Goal: Task Accomplishment & Management: Manage account settings

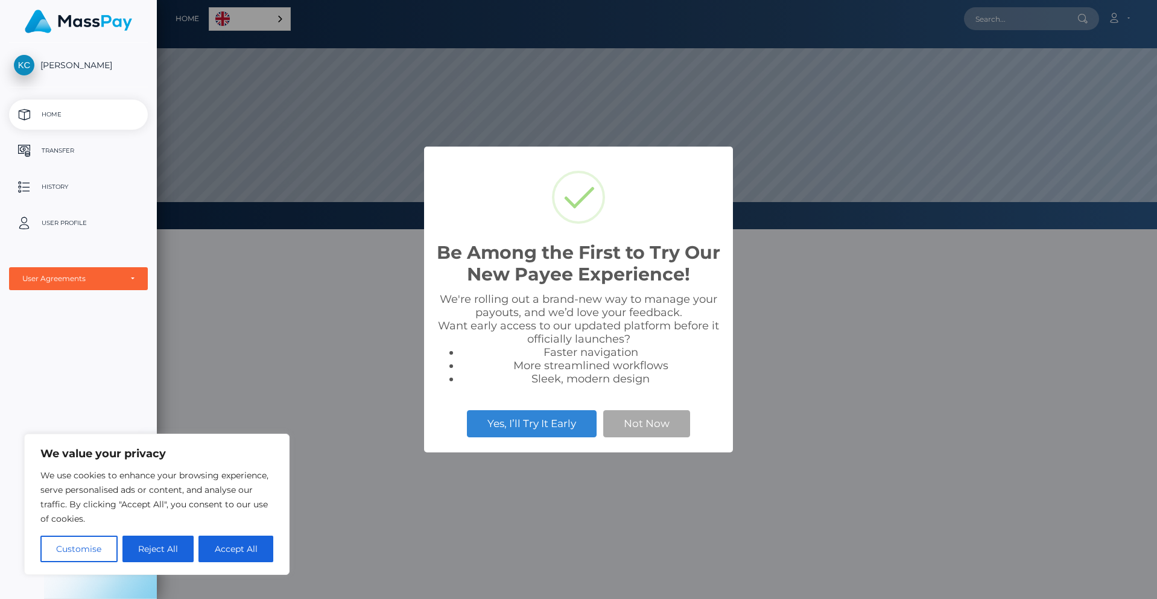
scroll to position [229, 1000]
click at [656, 429] on button "Not Now" at bounding box center [646, 423] width 87 height 27
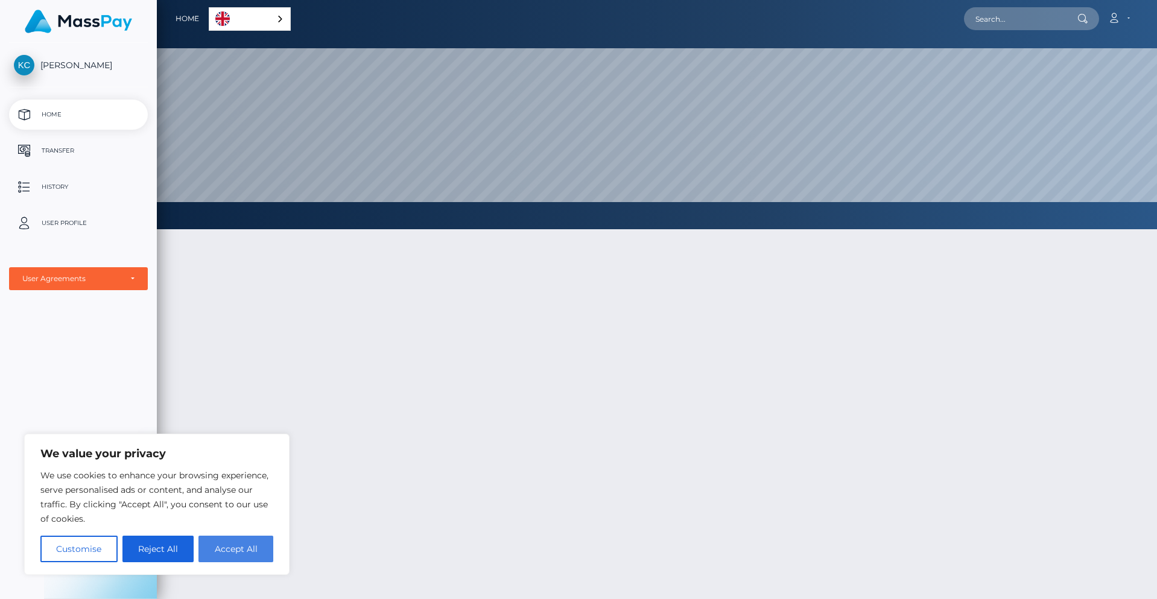
click at [256, 552] on button "Accept All" at bounding box center [235, 548] width 75 height 27
checkbox input "true"
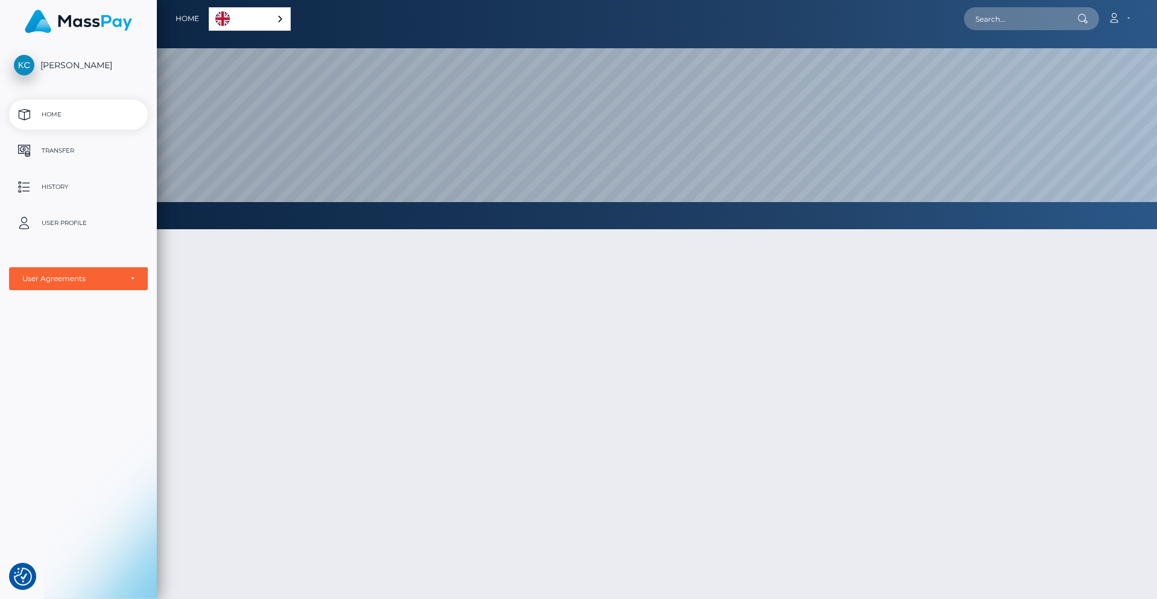
click at [265, 16] on link "English" at bounding box center [249, 19] width 81 height 22
click at [393, 291] on div at bounding box center [657, 473] width 1000 height 525
click at [218, 324] on div at bounding box center [657, 473] width 1000 height 525
